Goal: Task Accomplishment & Management: Manage account settings

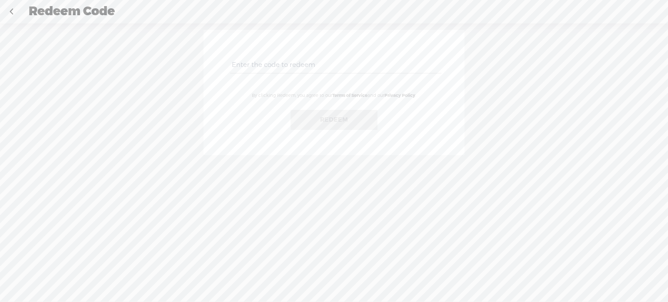
click at [302, 66] on input "text" at bounding box center [335, 65] width 211 height 17
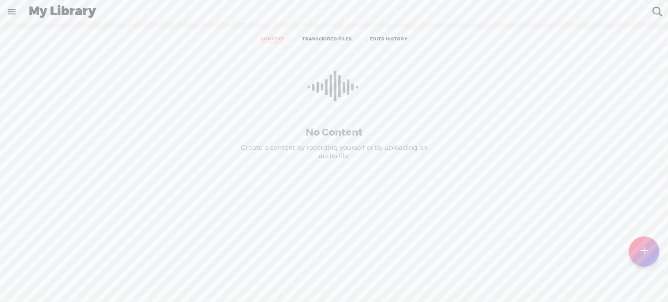
click at [327, 40] on link "TRANSCRIBED FILES" at bounding box center [327, 40] width 50 height 7
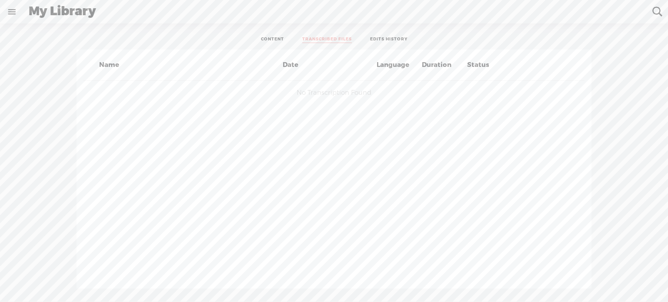
click at [6, 17] on link at bounding box center [11, 11] width 23 height 23
click at [52, 159] on div "MY LIBRARY" at bounding box center [52, 159] width 44 height 7
click at [251, 50] on body "You have 120 minutes of transcription remaining. Upgrade to increase your limit…" at bounding box center [334, 151] width 668 height 302
click at [395, 69] on div "Language" at bounding box center [397, 65] width 45 height 10
